Goal: Information Seeking & Learning: Learn about a topic

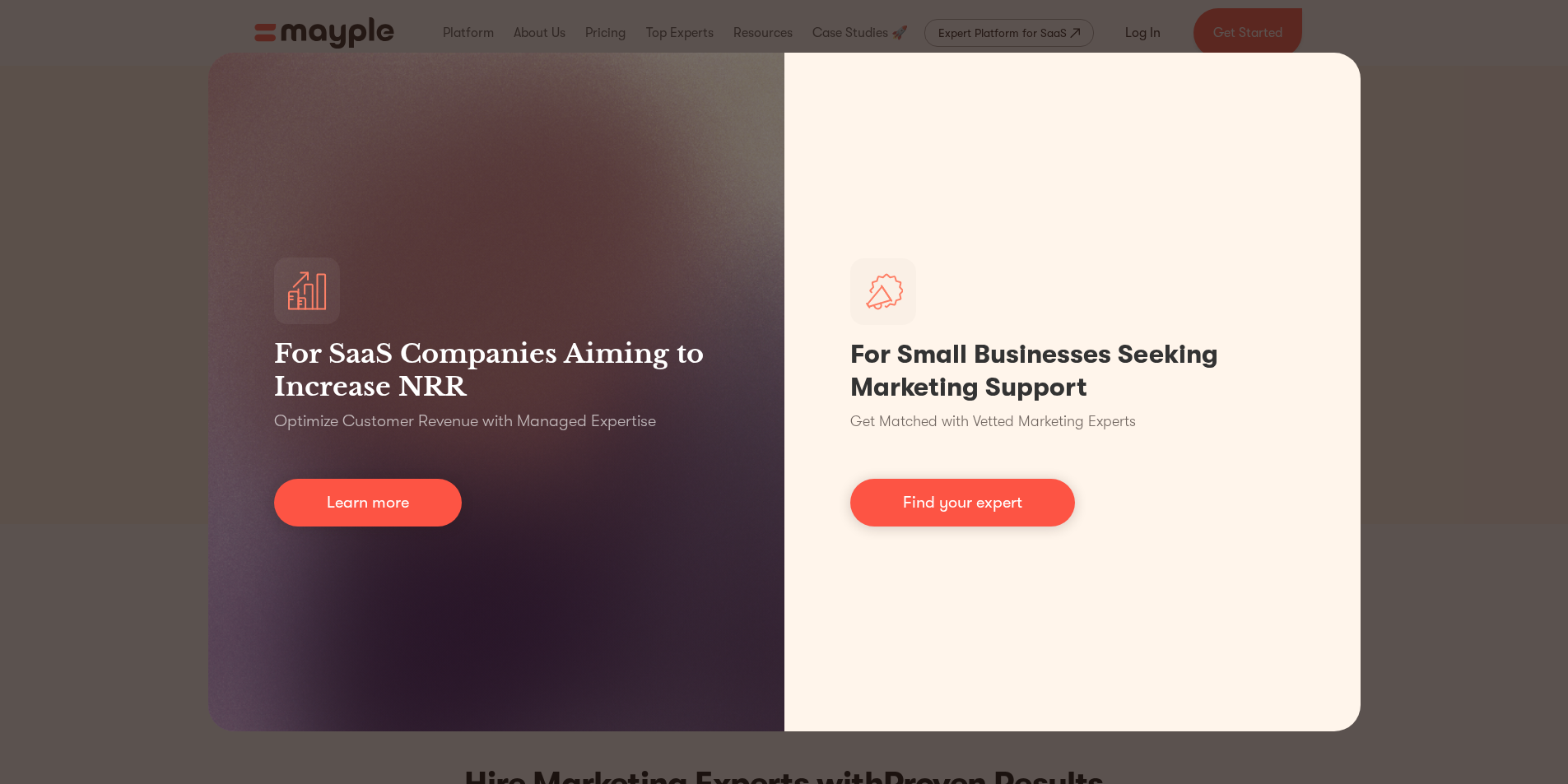
click at [1464, 177] on div "For SaaS Companies Aiming to Increase NRR Optimize Customer Revenue with Manage…" at bounding box center [784, 392] width 1568 height 784
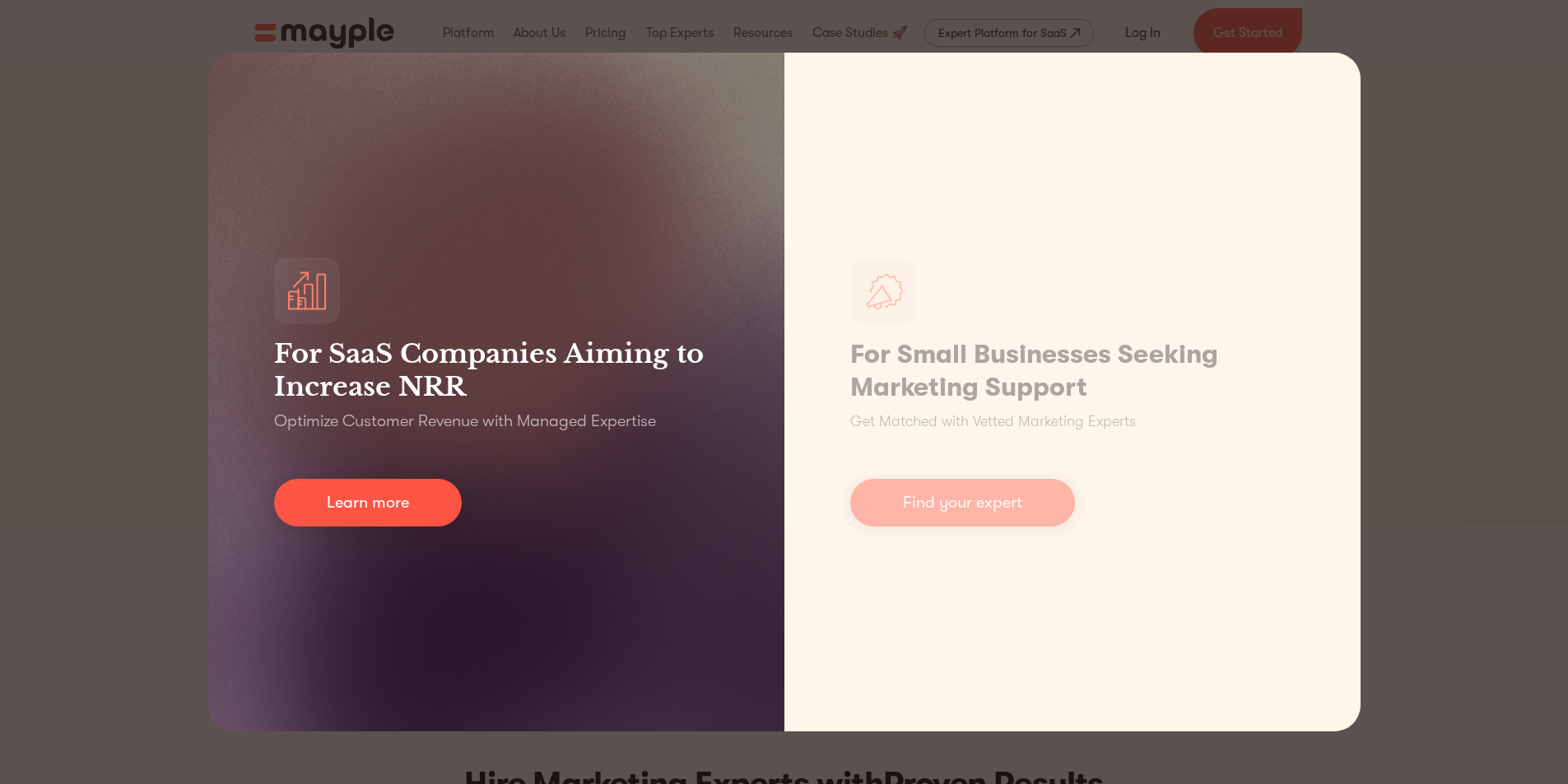
click at [469, 333] on div "For SaaS Companies Aiming to Increase NRR Optimize Customer Revenue with Manage…" at bounding box center [497, 392] width 577 height 679
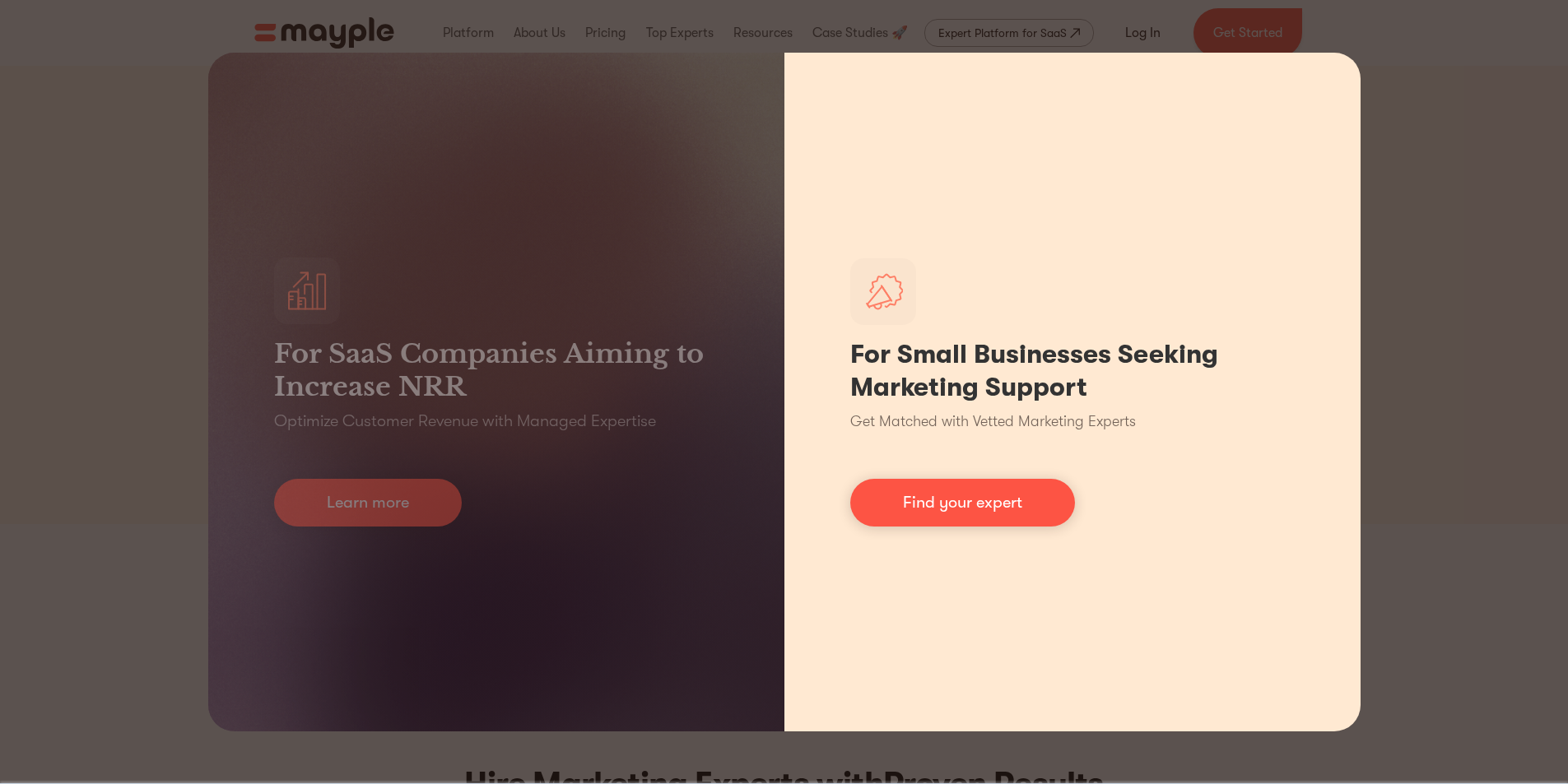
click at [1190, 368] on h1 "For Small Businesses Seeking Marketing Support" at bounding box center [1072, 371] width 444 height 66
click at [961, 492] on link "Find your expert" at bounding box center [963, 503] width 225 height 48
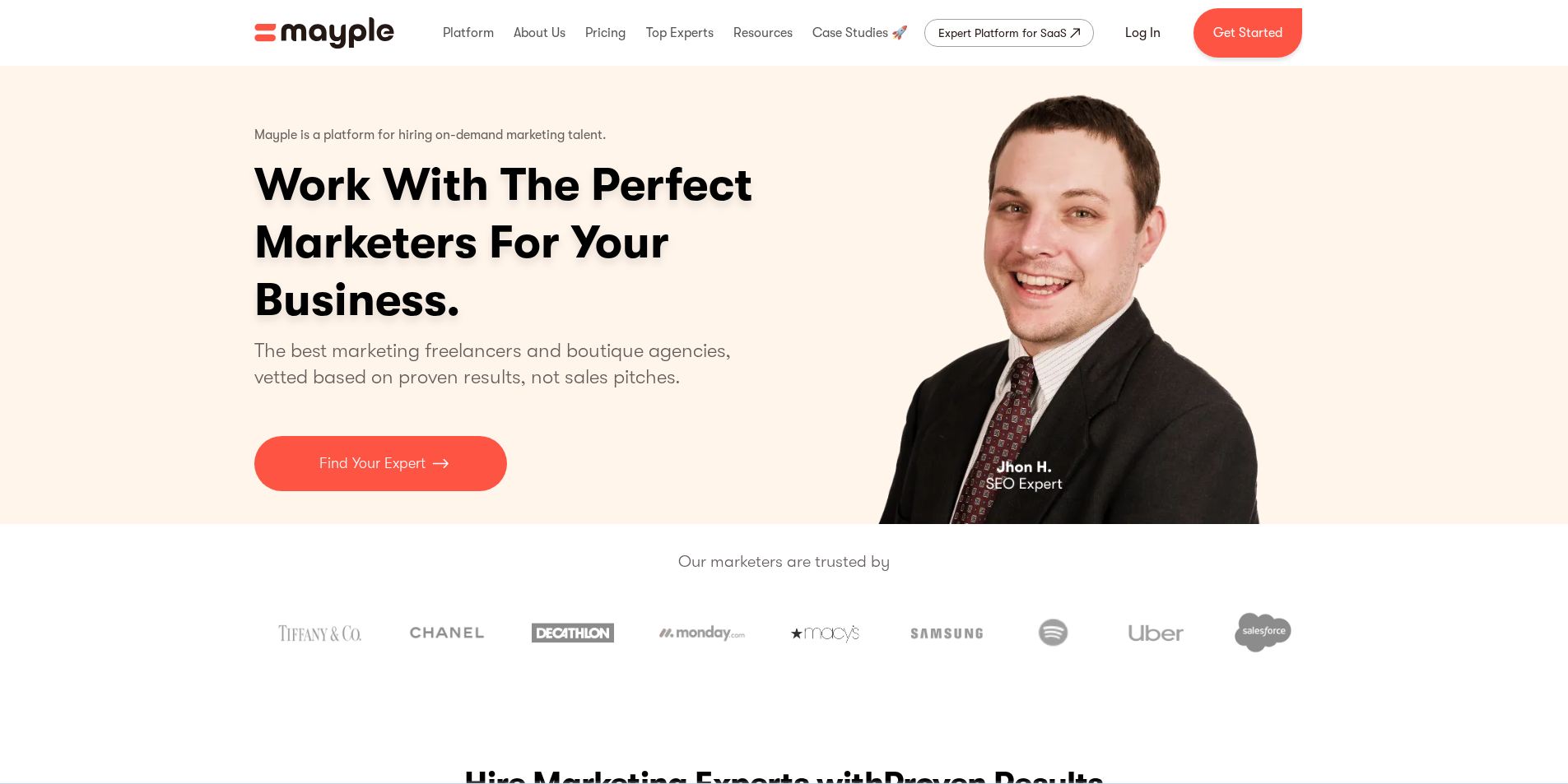
drag, startPoint x: 126, startPoint y: 603, endPoint x: 131, endPoint y: 596, distance: 8.6
click at [126, 603] on div "Our marketers are trusted by" at bounding box center [784, 601] width 1568 height 155
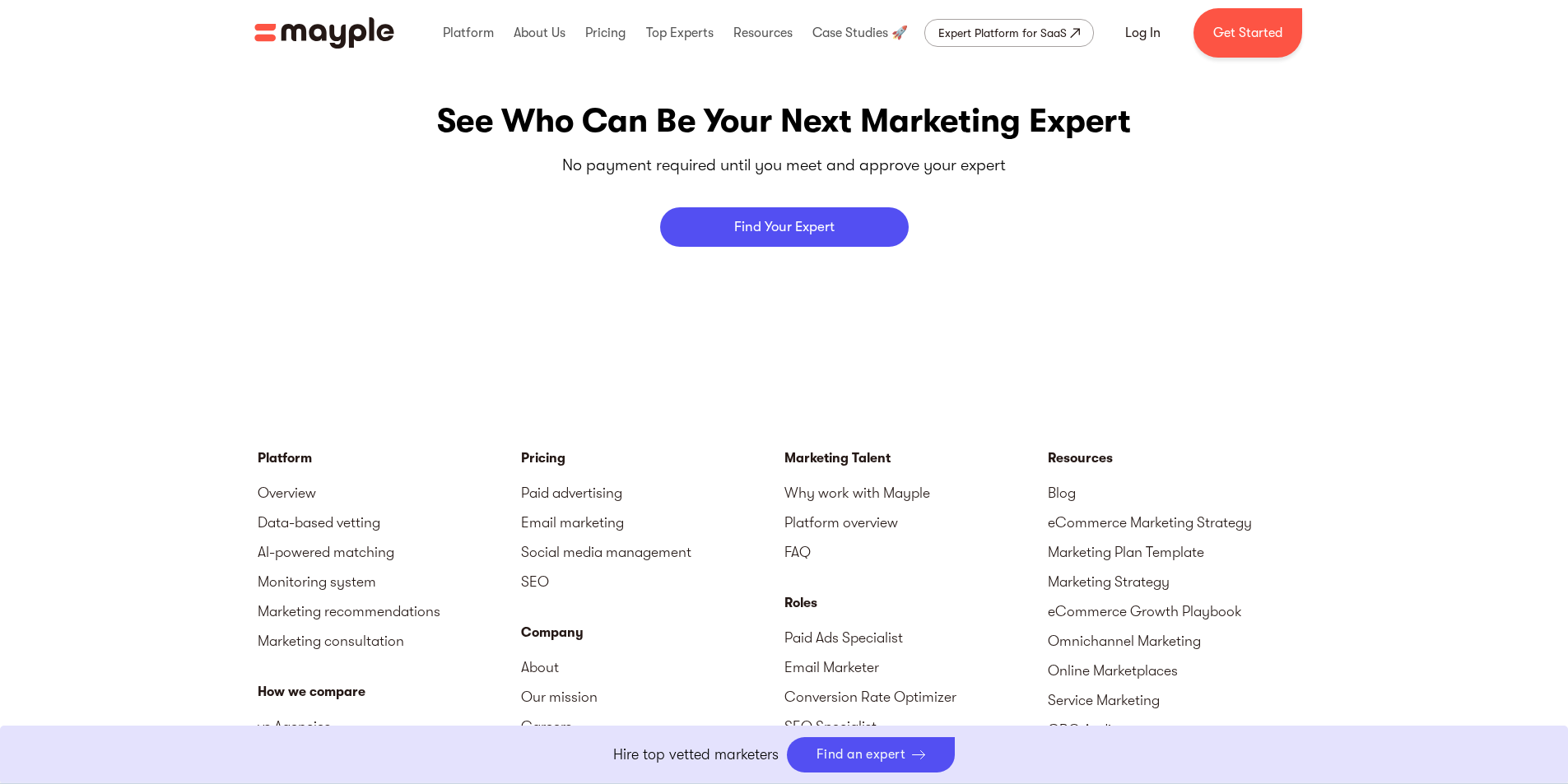
scroll to position [7434, 0]
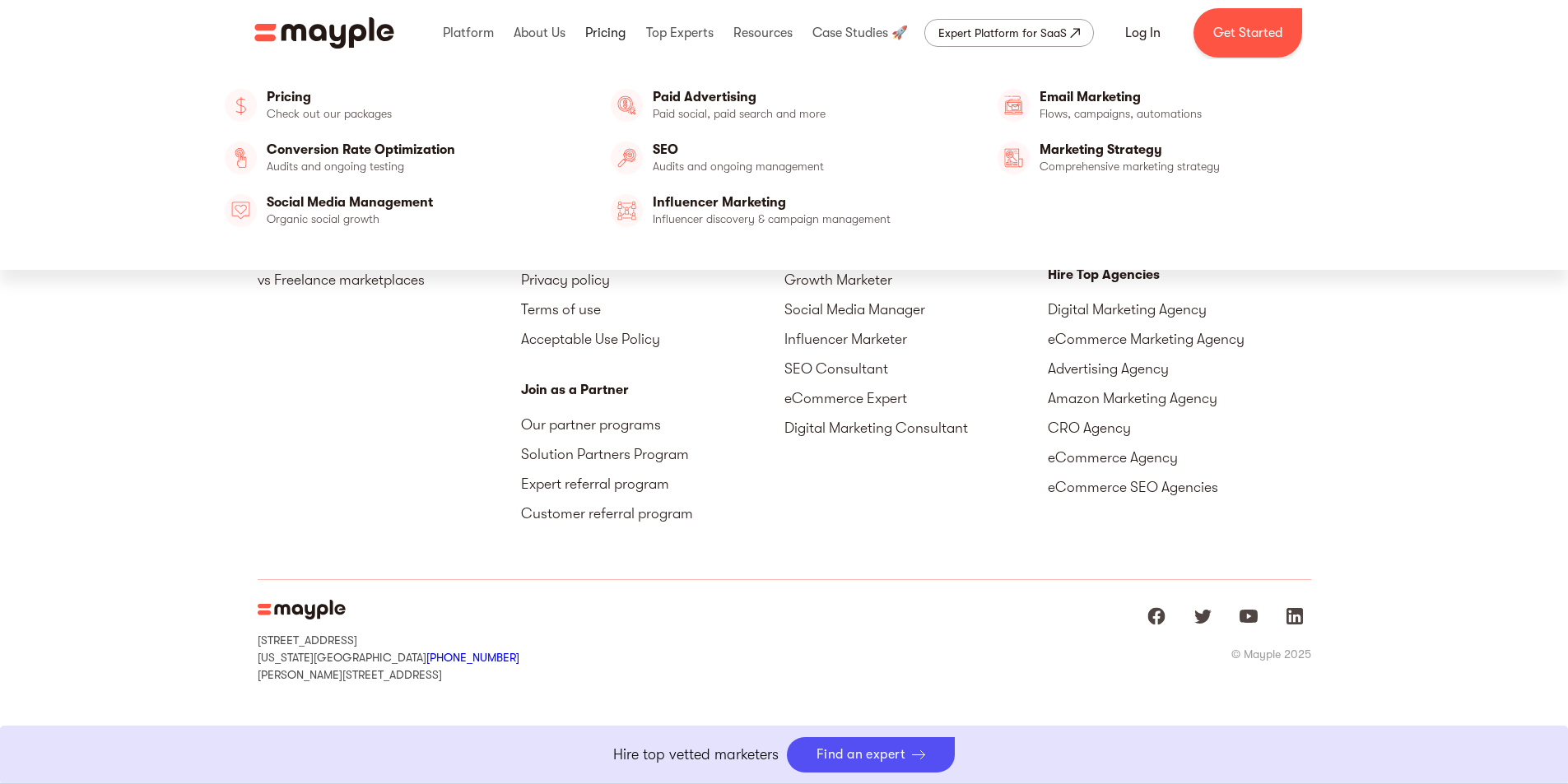
click at [598, 29] on link at bounding box center [605, 32] width 49 height 52
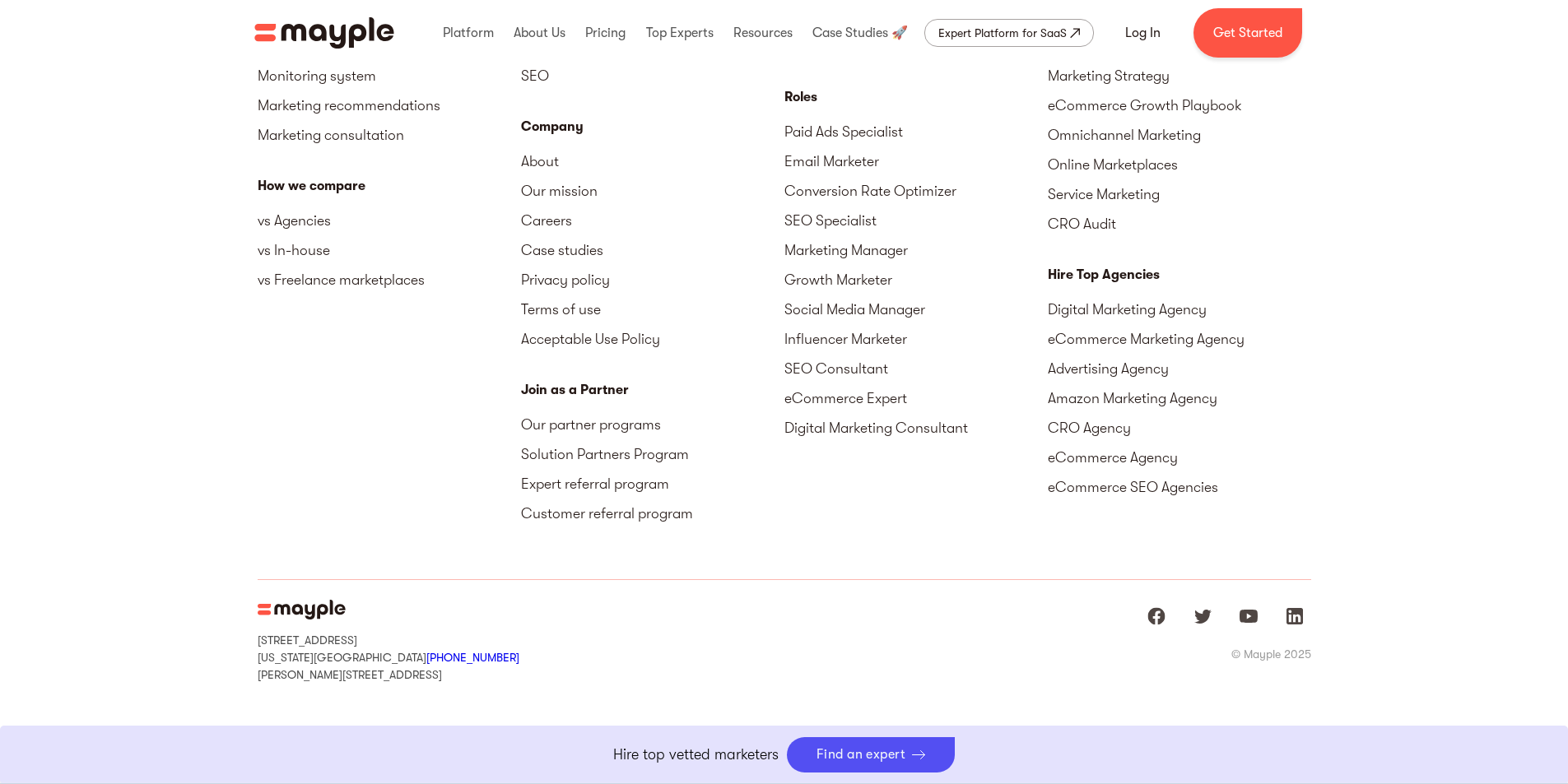
scroll to position [7433, 0]
